Goal: Task Accomplishment & Management: Manage account settings

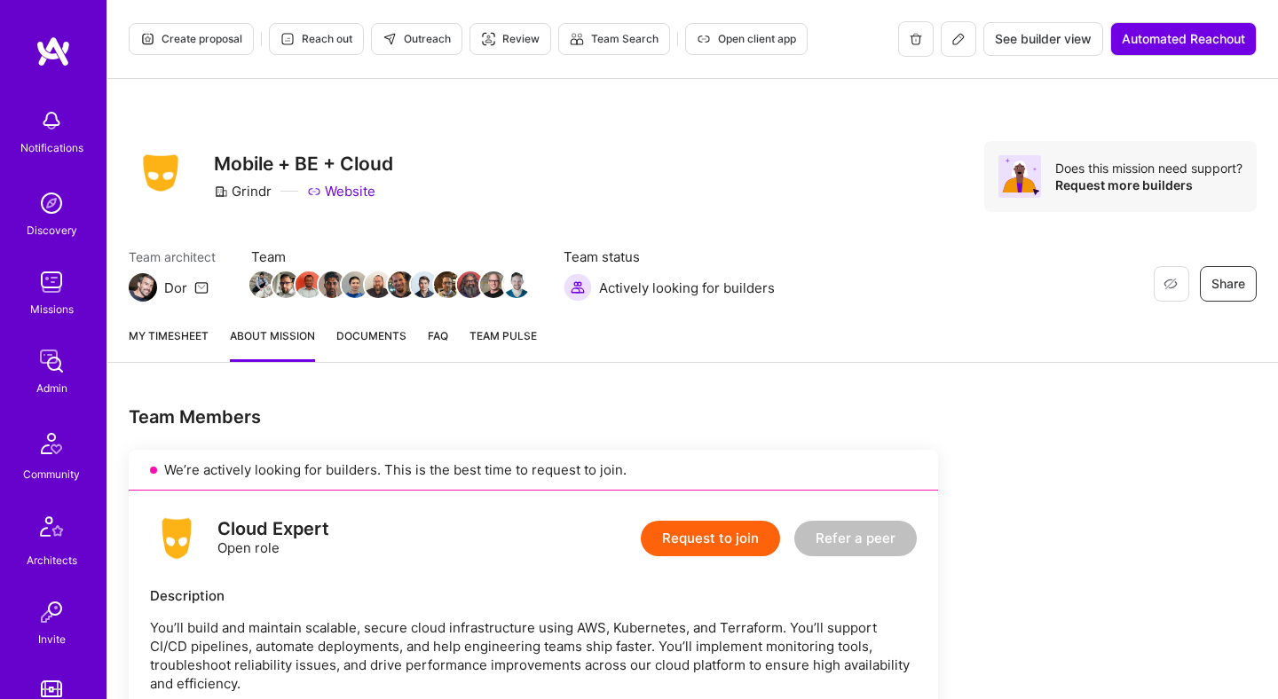
click at [207, 34] on span "Create proposal" at bounding box center [191, 39] width 102 height 16
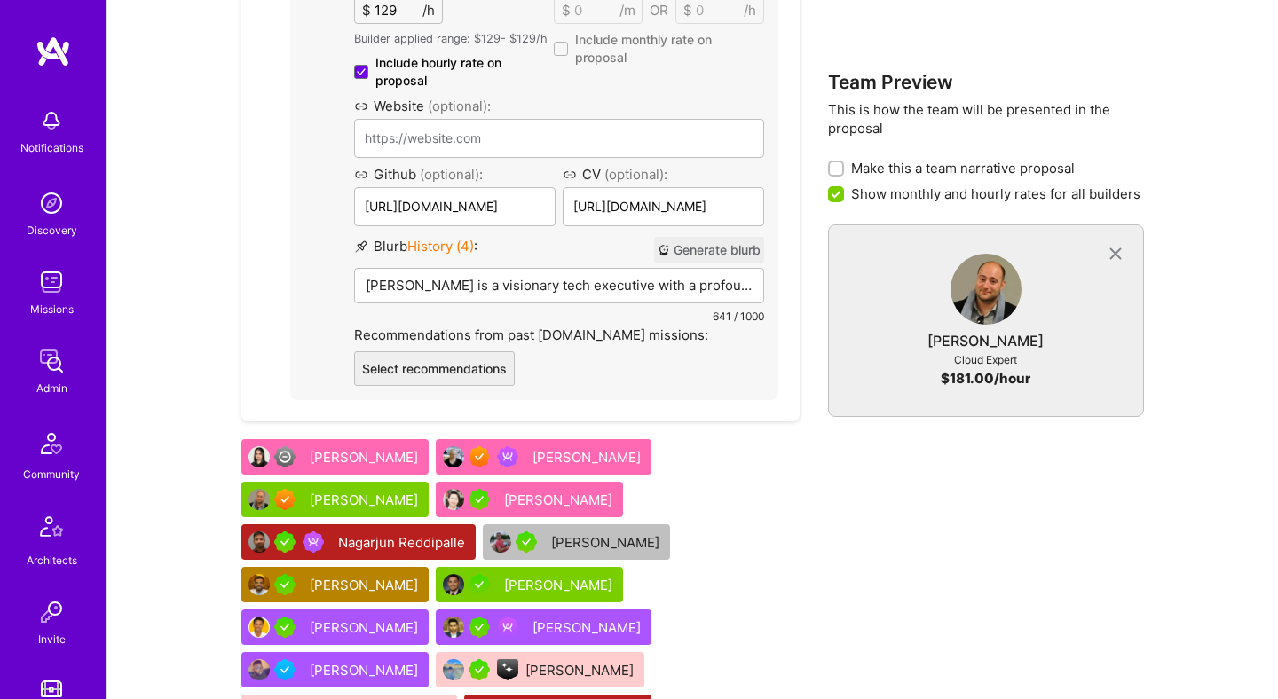
scroll to position [1866, 0]
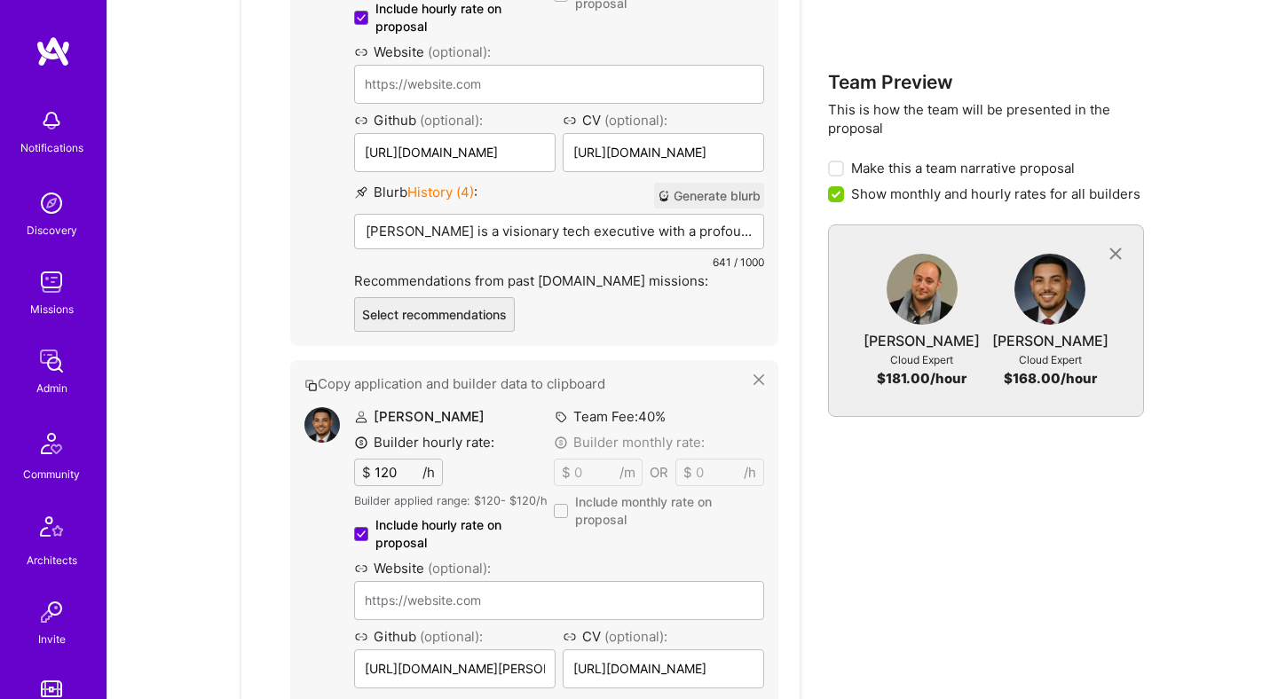
click at [715, 195] on button "Generate blurb" at bounding box center [709, 196] width 110 height 26
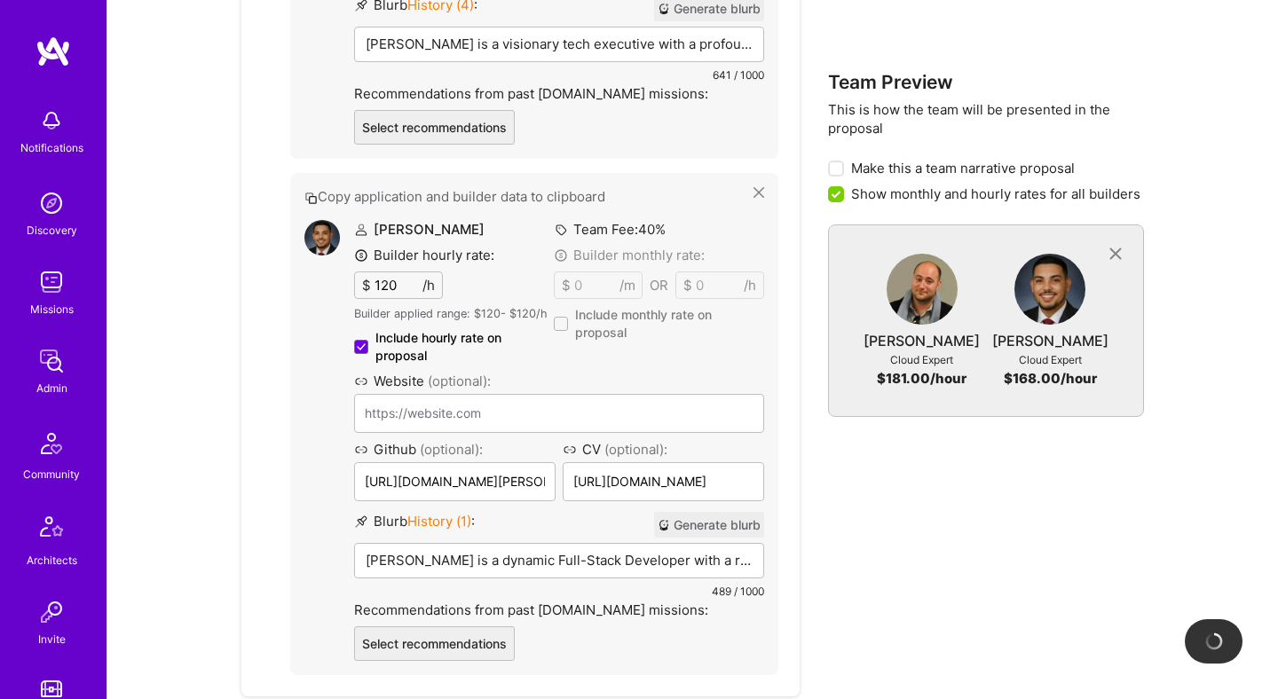
scroll to position [2055, 0]
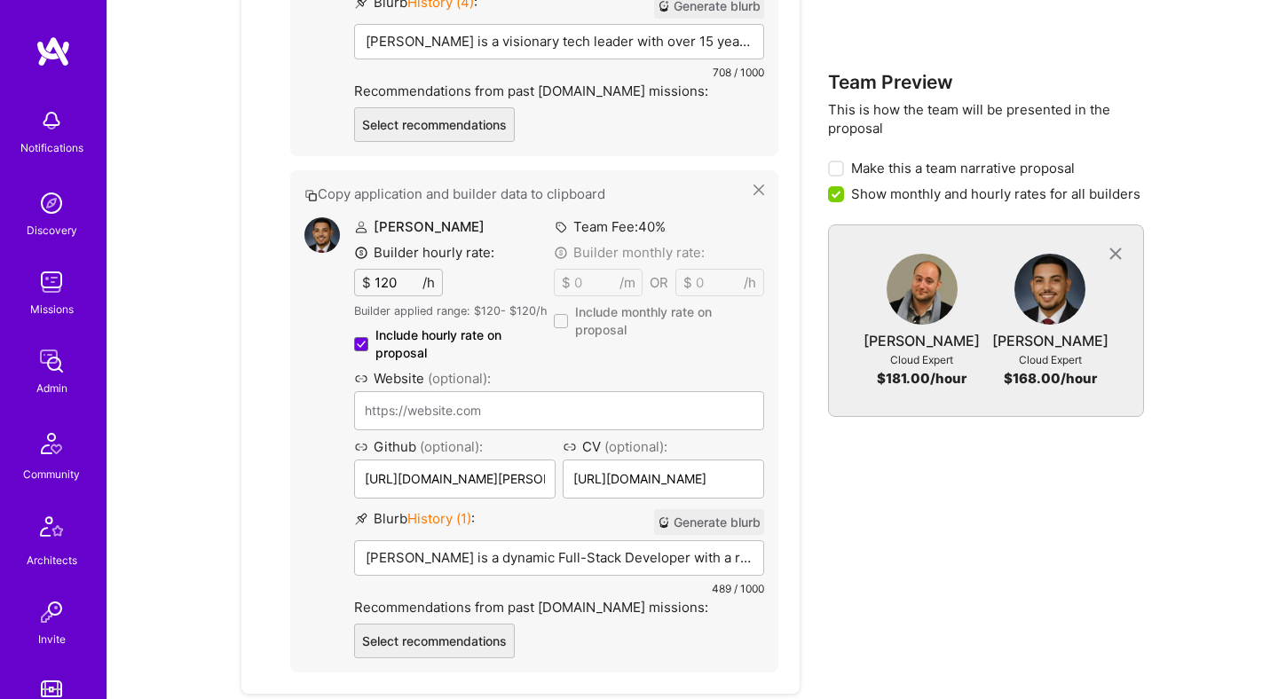
click at [722, 523] on button "Generate blurb" at bounding box center [709, 522] width 110 height 26
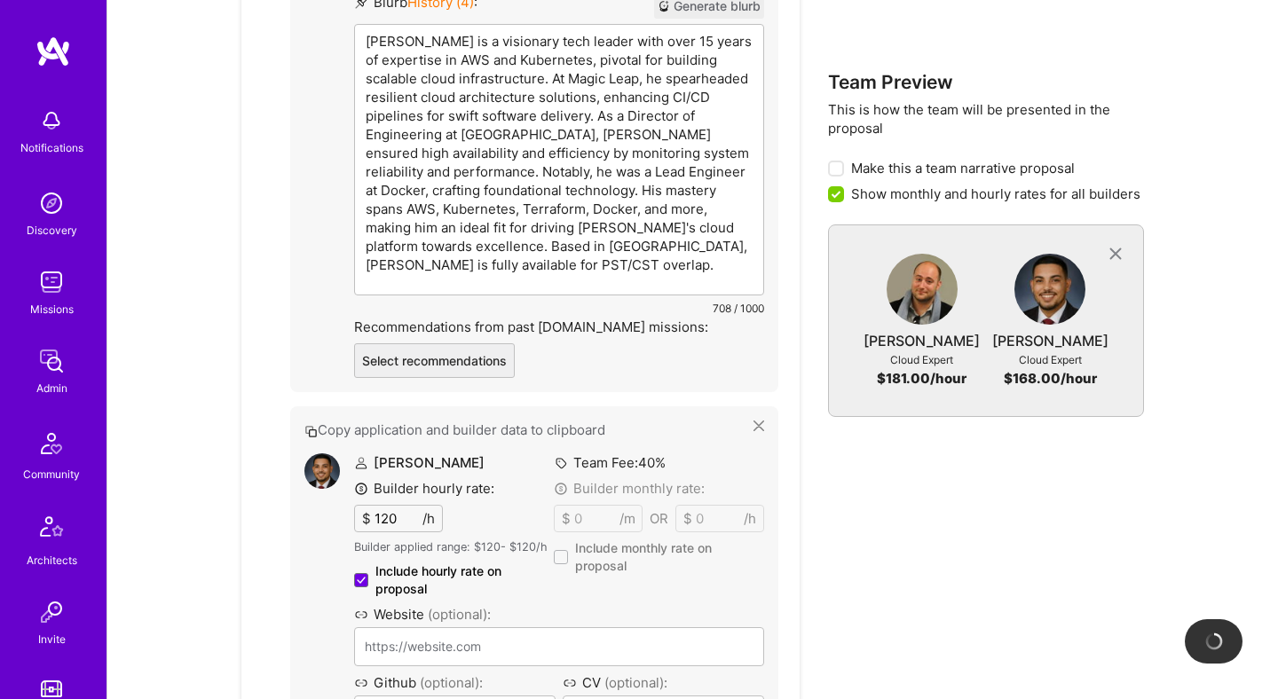
click at [561, 43] on p "[PERSON_NAME] is a visionary tech leader with over 15 years of expertise in AWS…" at bounding box center [559, 153] width 387 height 242
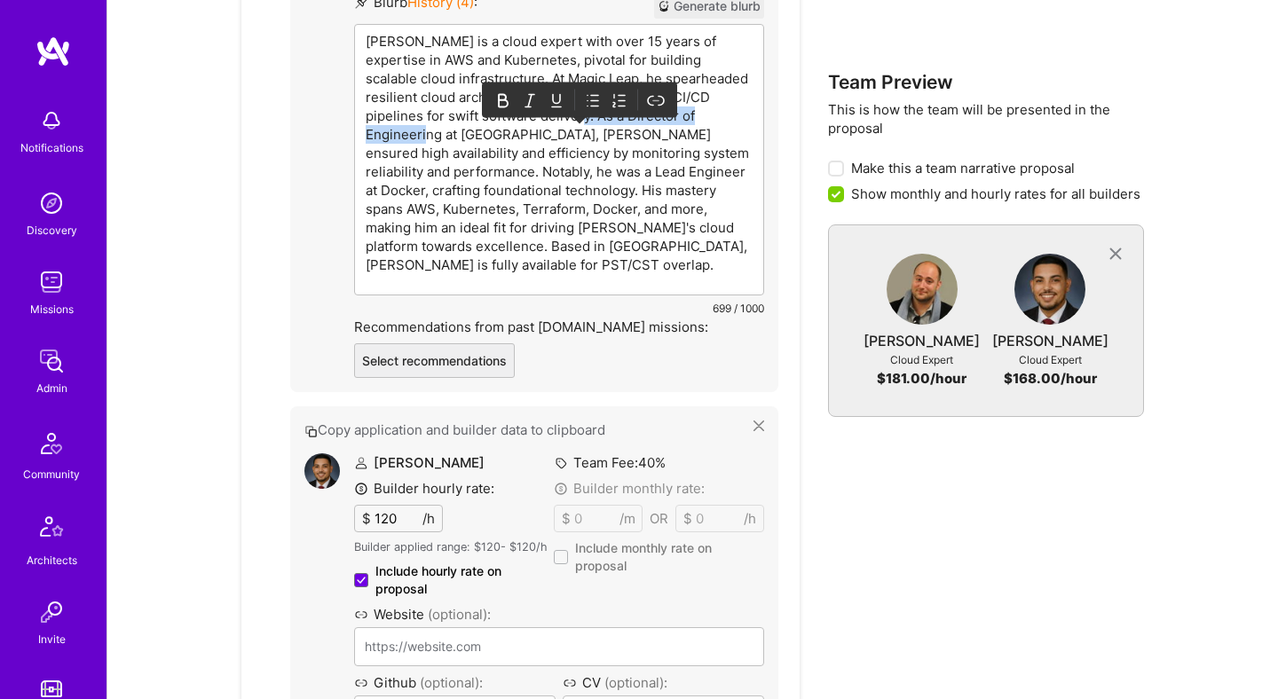
drag, startPoint x: 491, startPoint y: 114, endPoint x: 668, endPoint y: 123, distance: 177.7
click at [668, 123] on p "[PERSON_NAME] is a cloud expert with over 15 years of expertise in AWS and Kube…" at bounding box center [559, 153] width 387 height 242
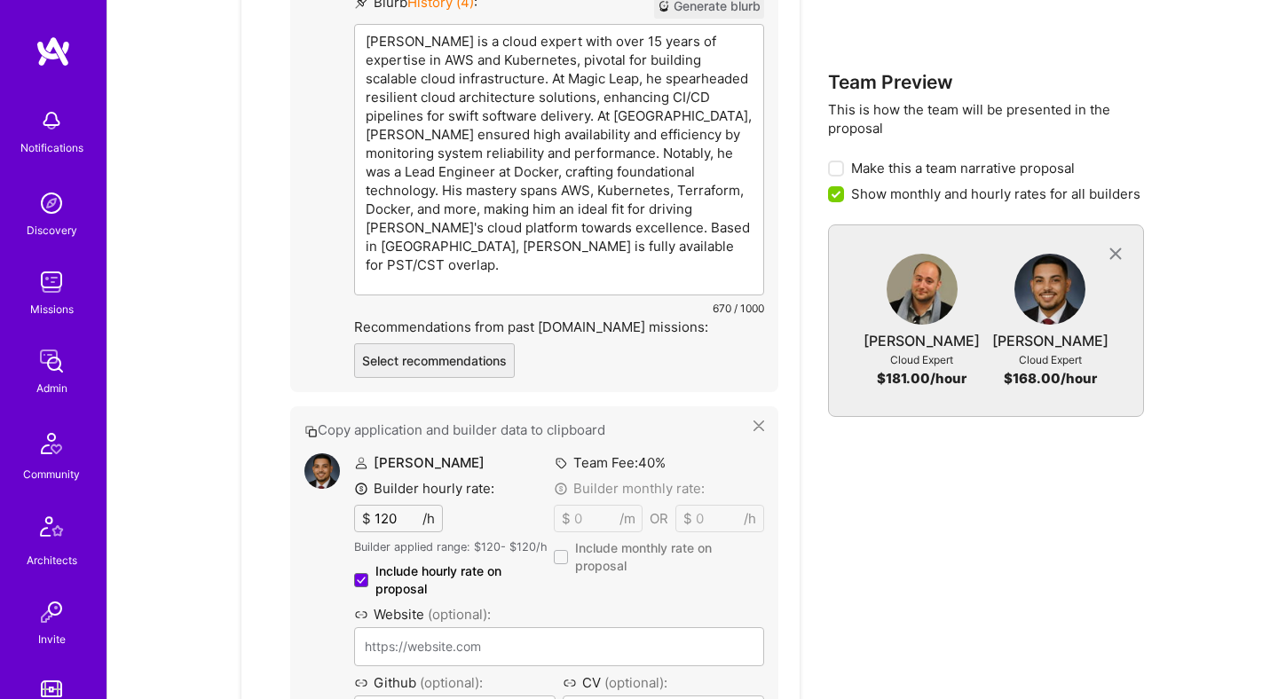
click at [437, 229] on p "[PERSON_NAME] is a cloud expert with over 15 years of expertise in AWS and Kube…" at bounding box center [559, 153] width 387 height 242
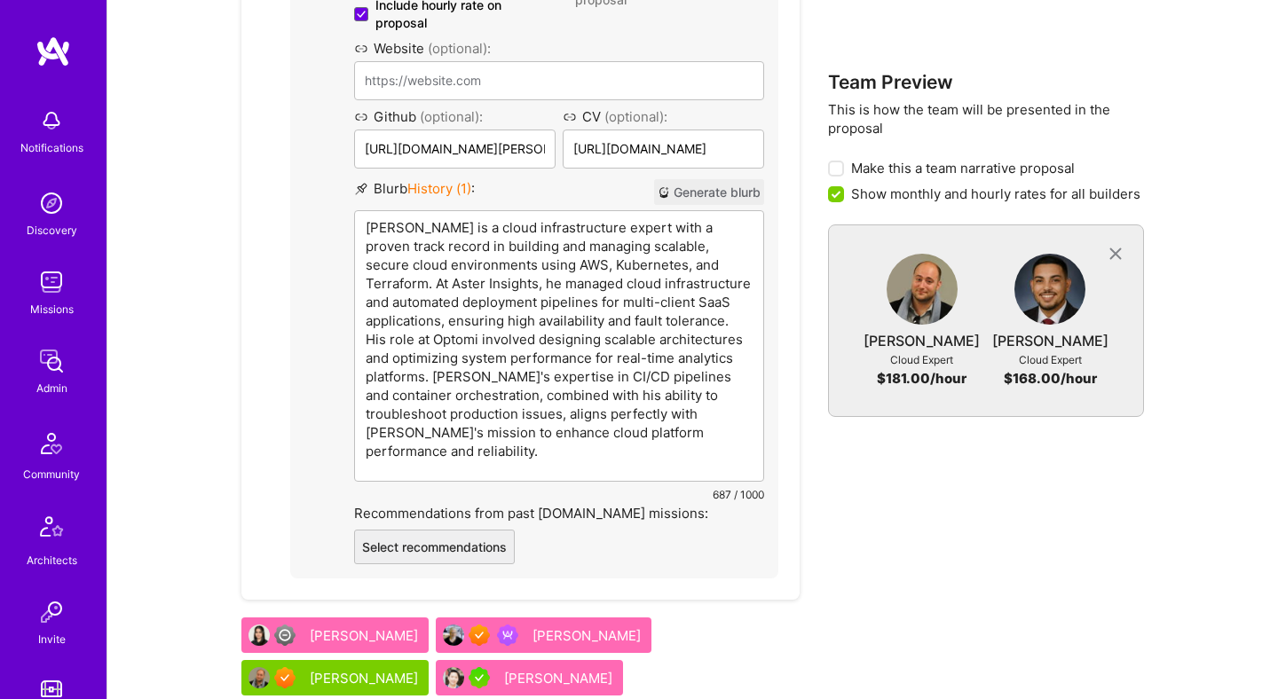
scroll to position [2187, 0]
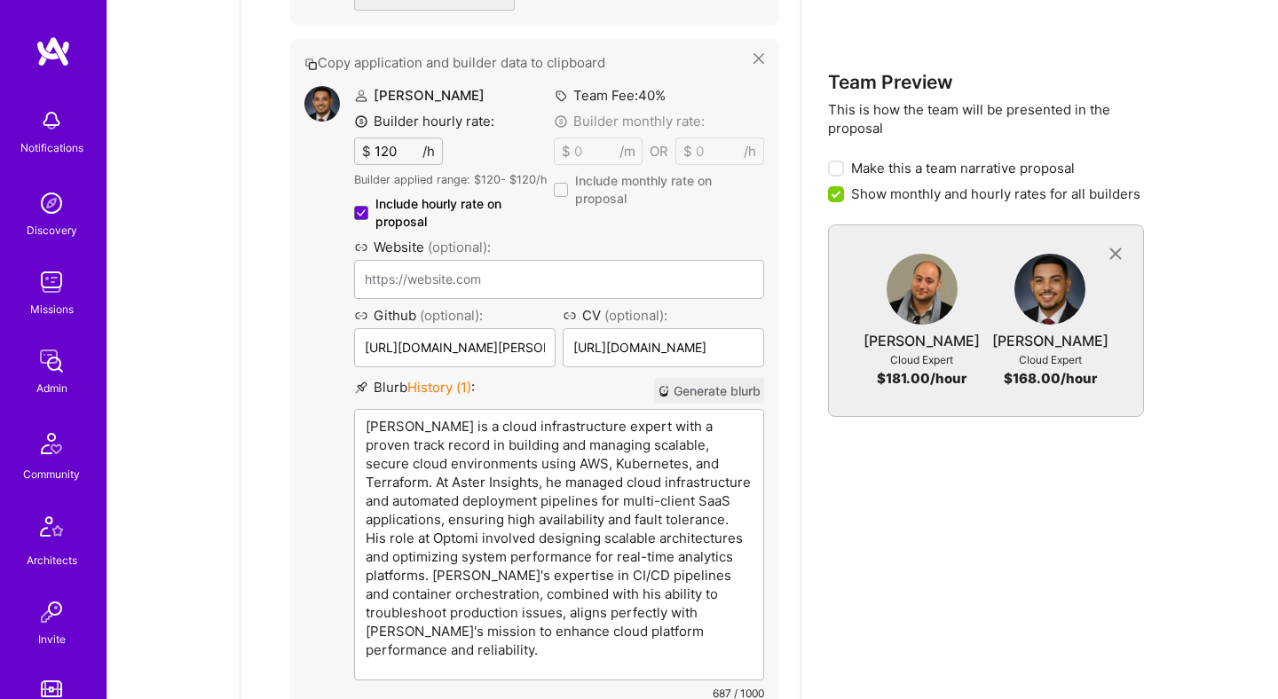
click at [673, 426] on p "[PERSON_NAME] is a cloud infrastructure expert with a proven track record in bu…" at bounding box center [559, 538] width 387 height 242
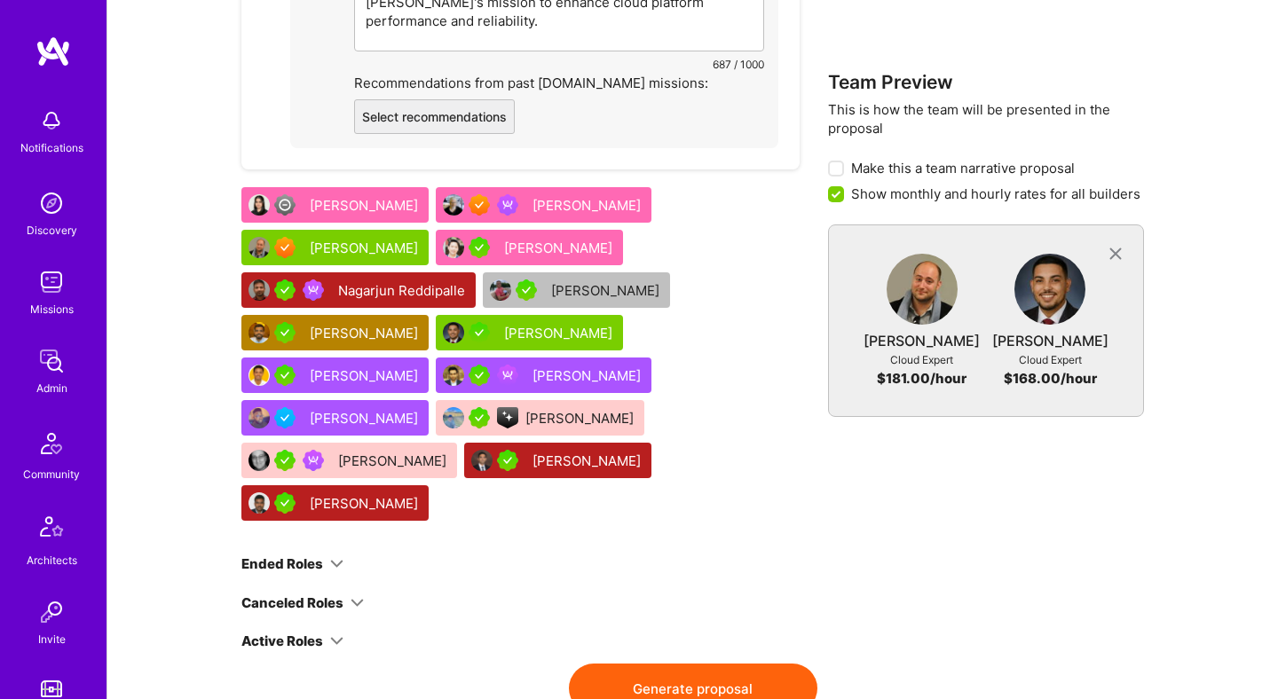
scroll to position [2580, 0]
click at [708, 664] on button "Generate proposal" at bounding box center [693, 689] width 248 height 50
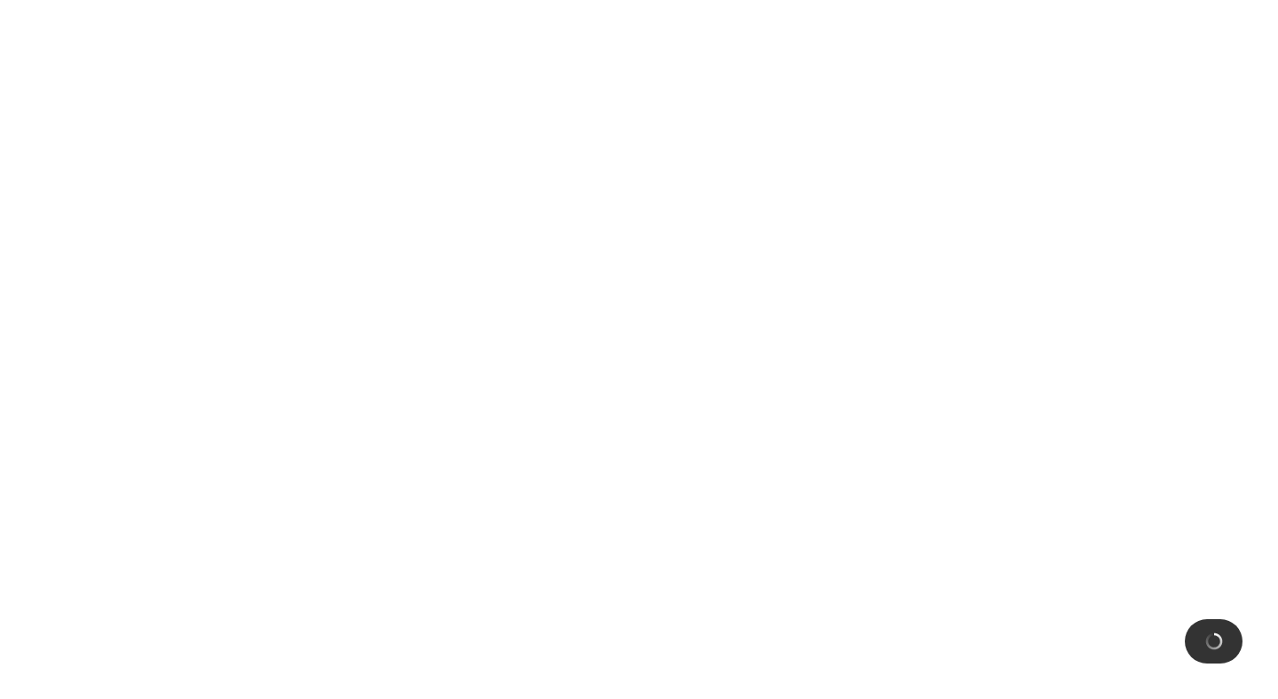
scroll to position [0, 0]
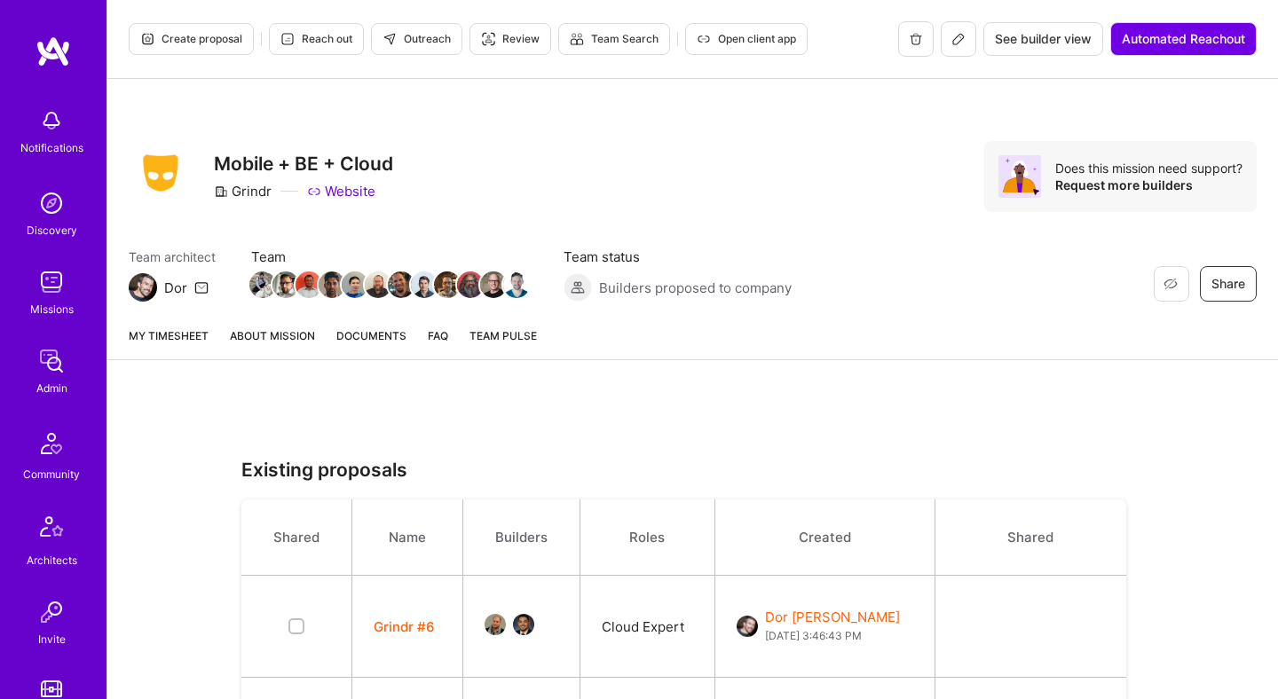
click at [280, 342] on link "About Mission" at bounding box center [272, 343] width 85 height 33
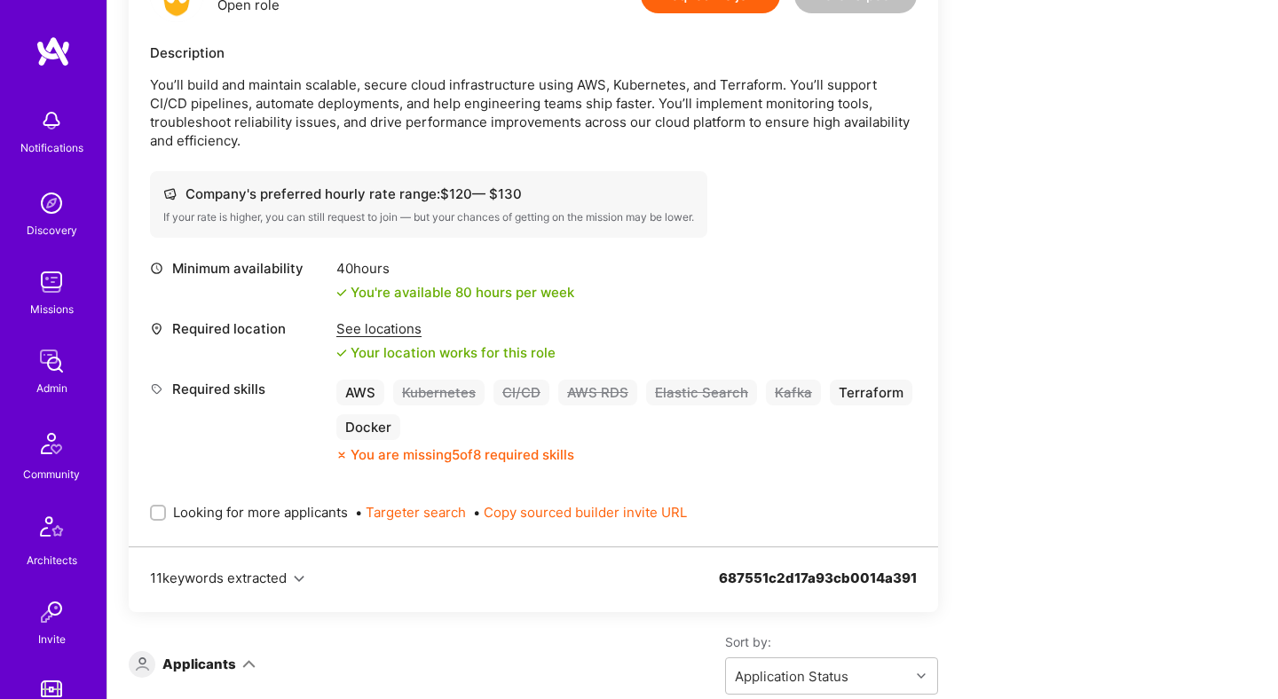
scroll to position [551, 0]
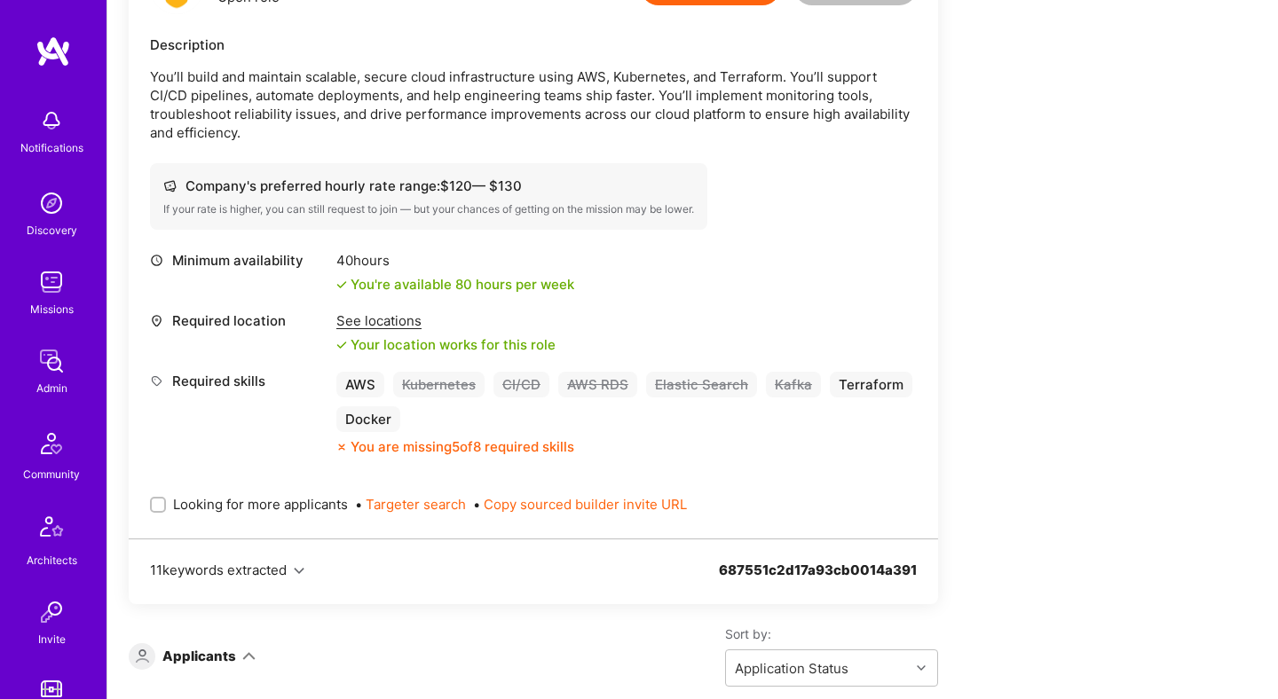
click at [300, 495] on span "Looking for more applicants" at bounding box center [260, 504] width 175 height 19
click at [166, 500] on input "Looking for more applicants" at bounding box center [160, 506] width 12 height 12
checkbox input "true"
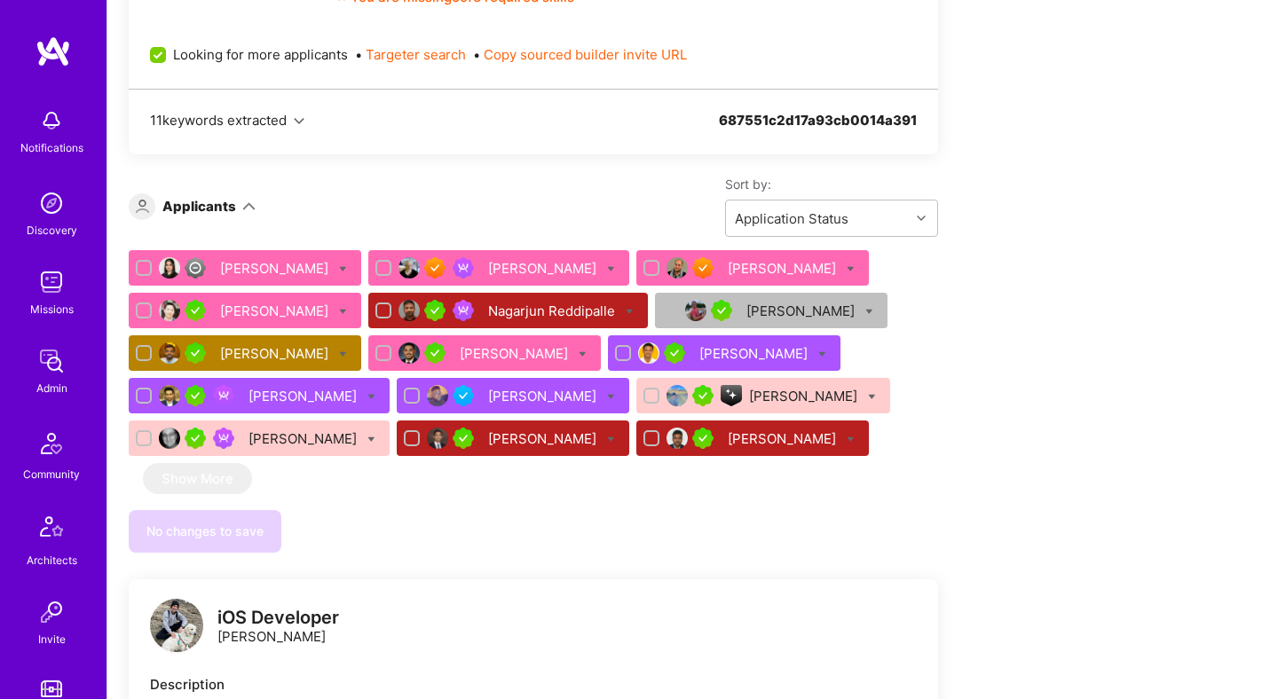
scroll to position [1038, 0]
